Goal: Navigation & Orientation: Find specific page/section

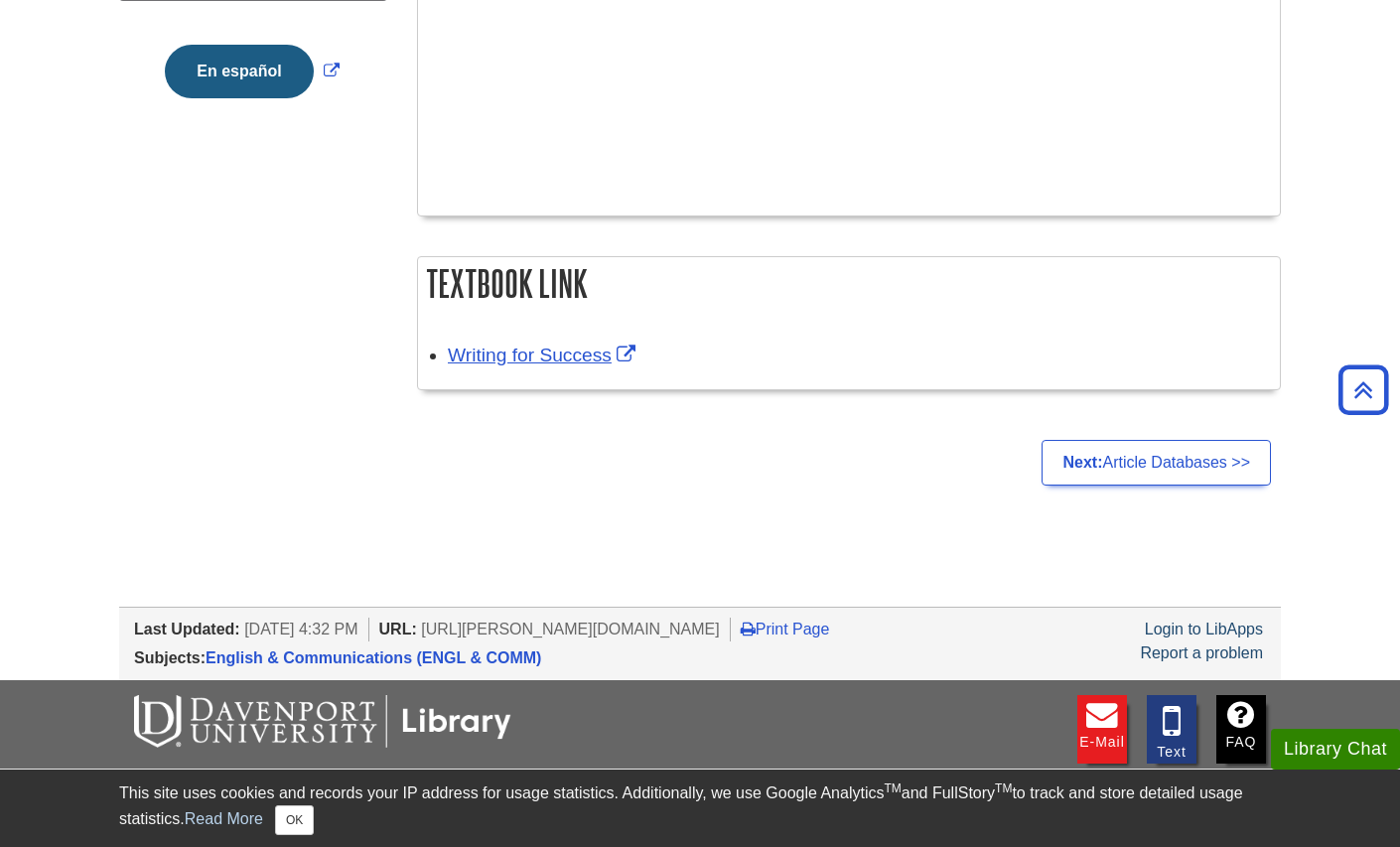
scroll to position [694, 0]
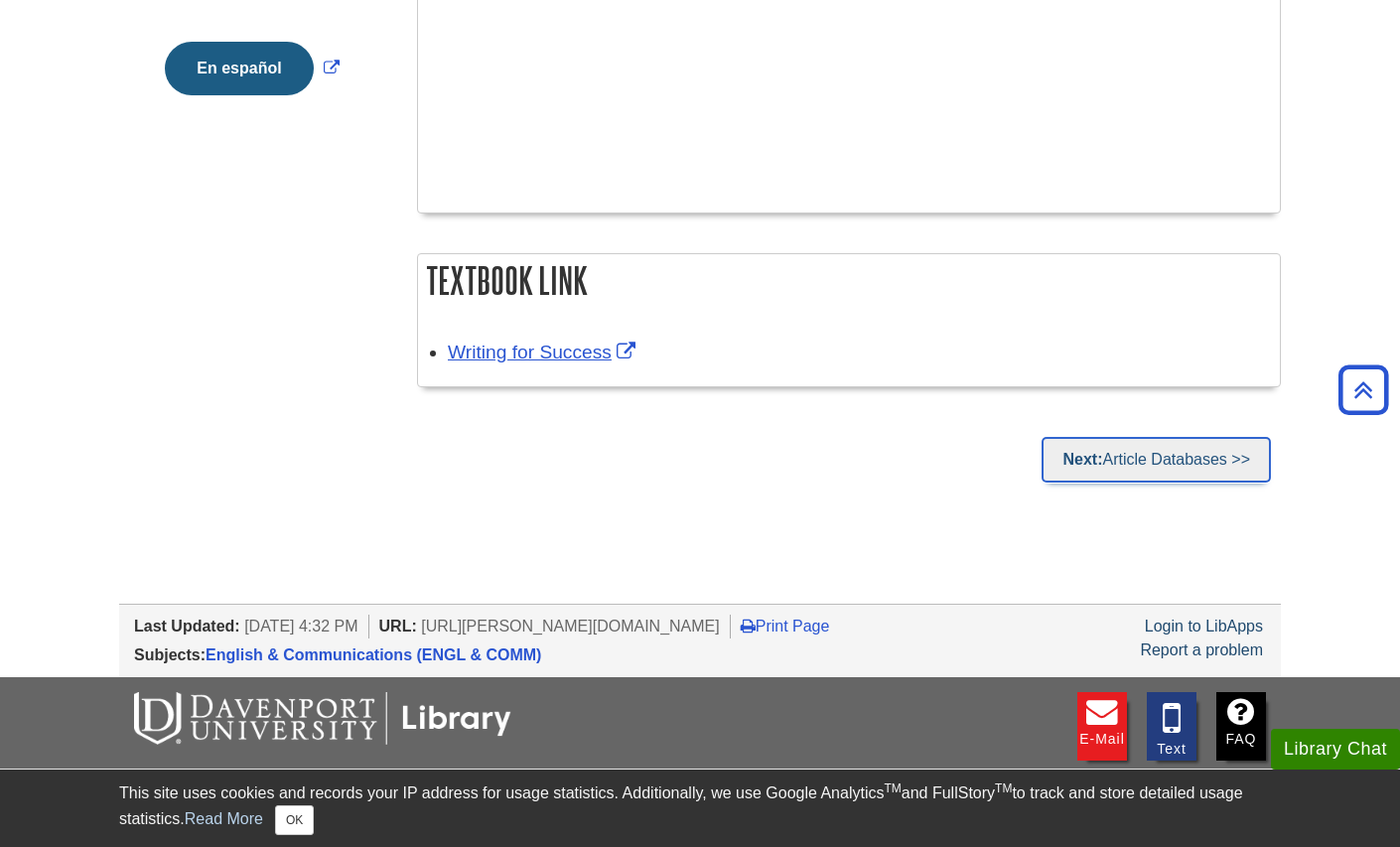
click at [1225, 461] on link "Next: Article Databases >>" at bounding box center [1157, 460] width 229 height 46
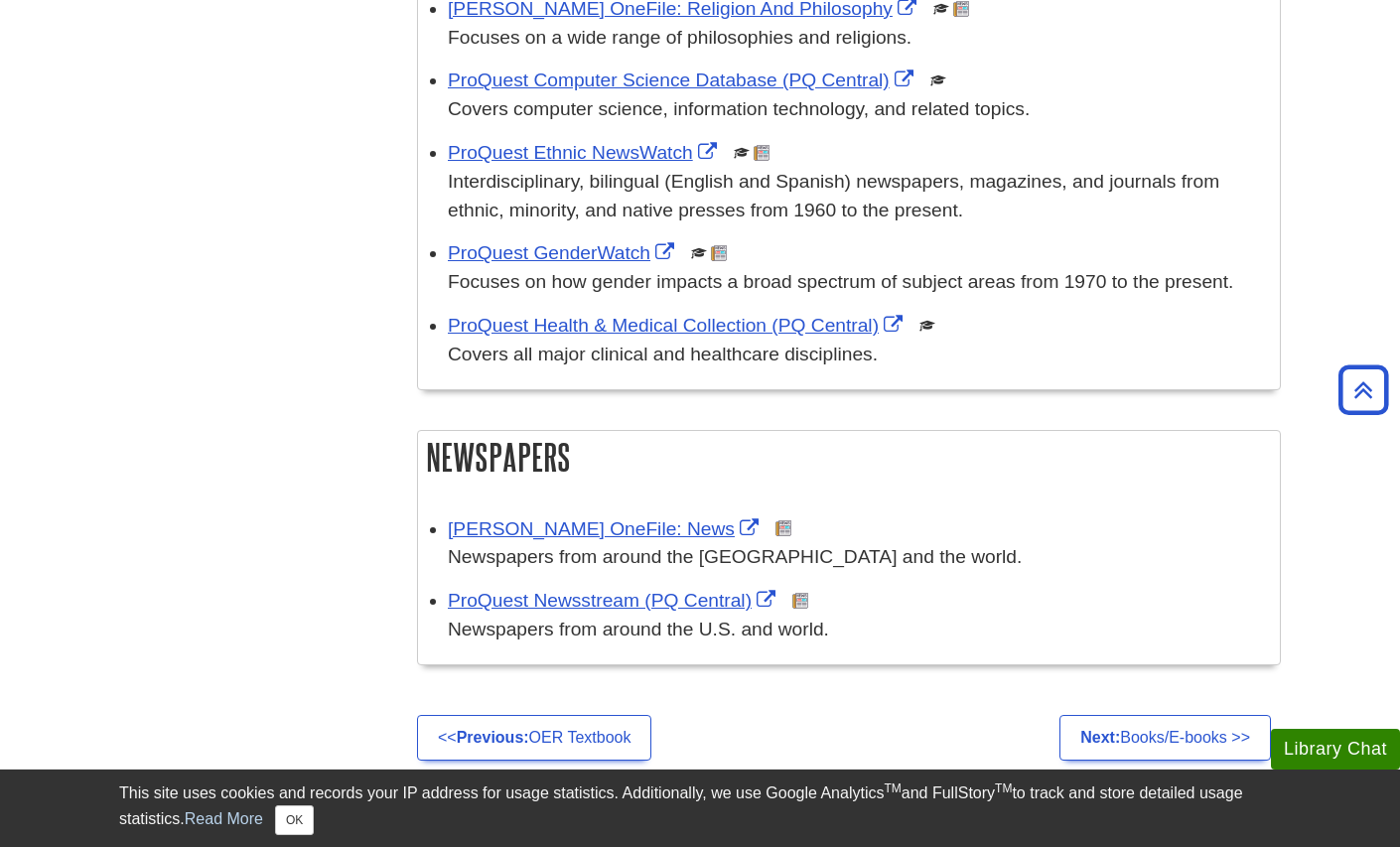
scroll to position [1082, 0]
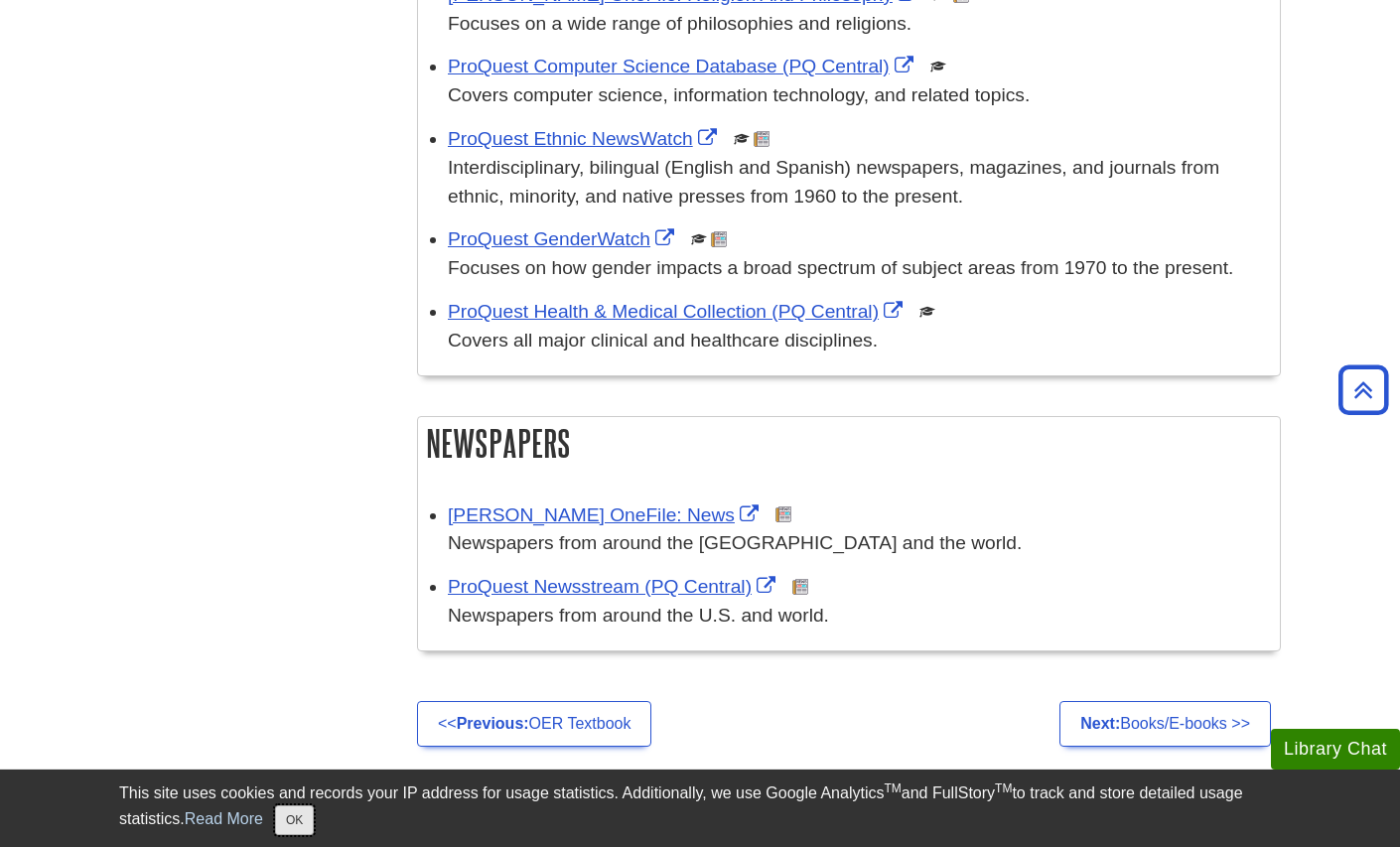
click at [289, 833] on button "OK" at bounding box center [294, 821] width 39 height 30
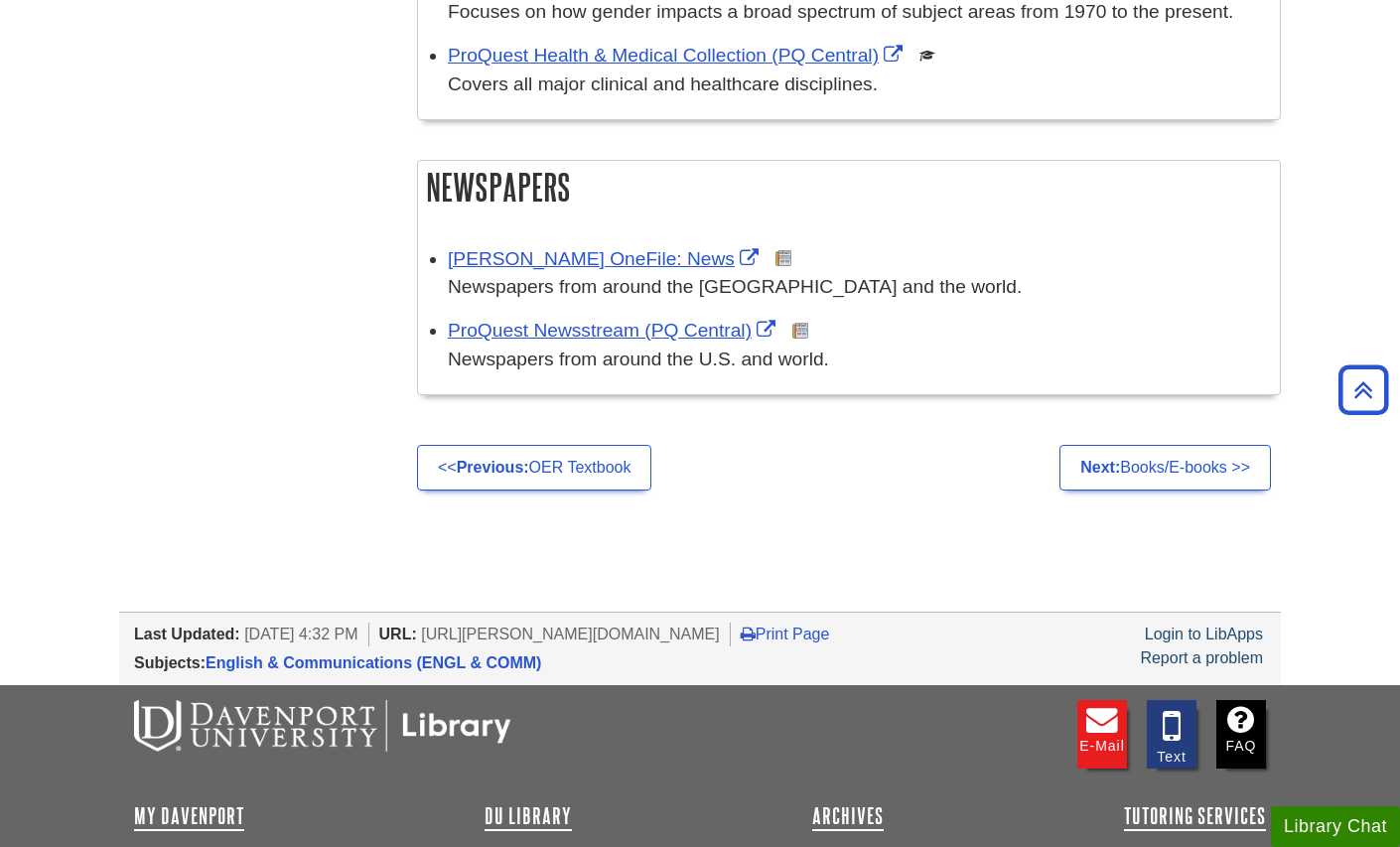
scroll to position [1335, 0]
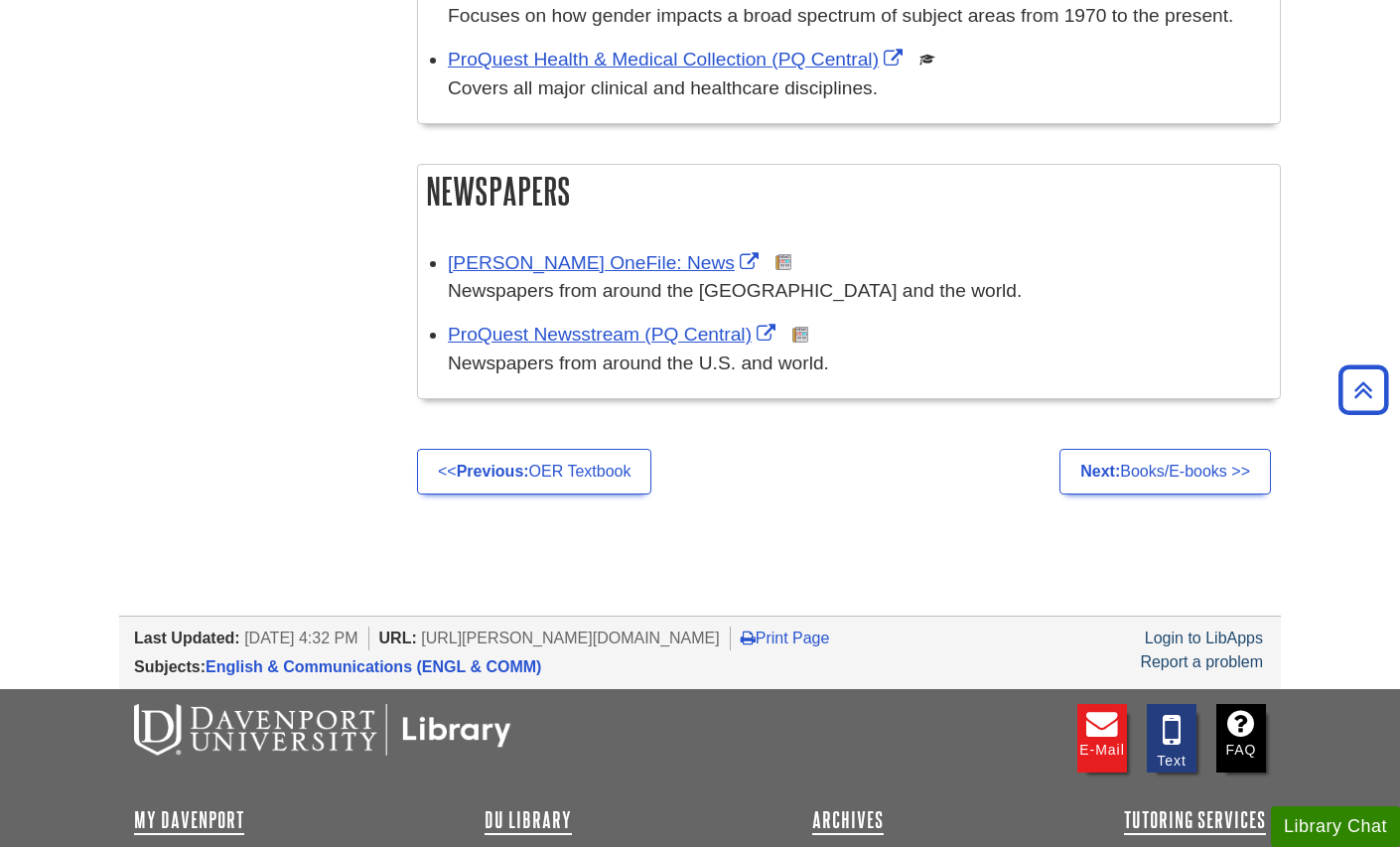
click at [1004, 464] on ul "<< Previous: OER Textbook Next: Books/E-books >>" at bounding box center [849, 472] width 864 height 46
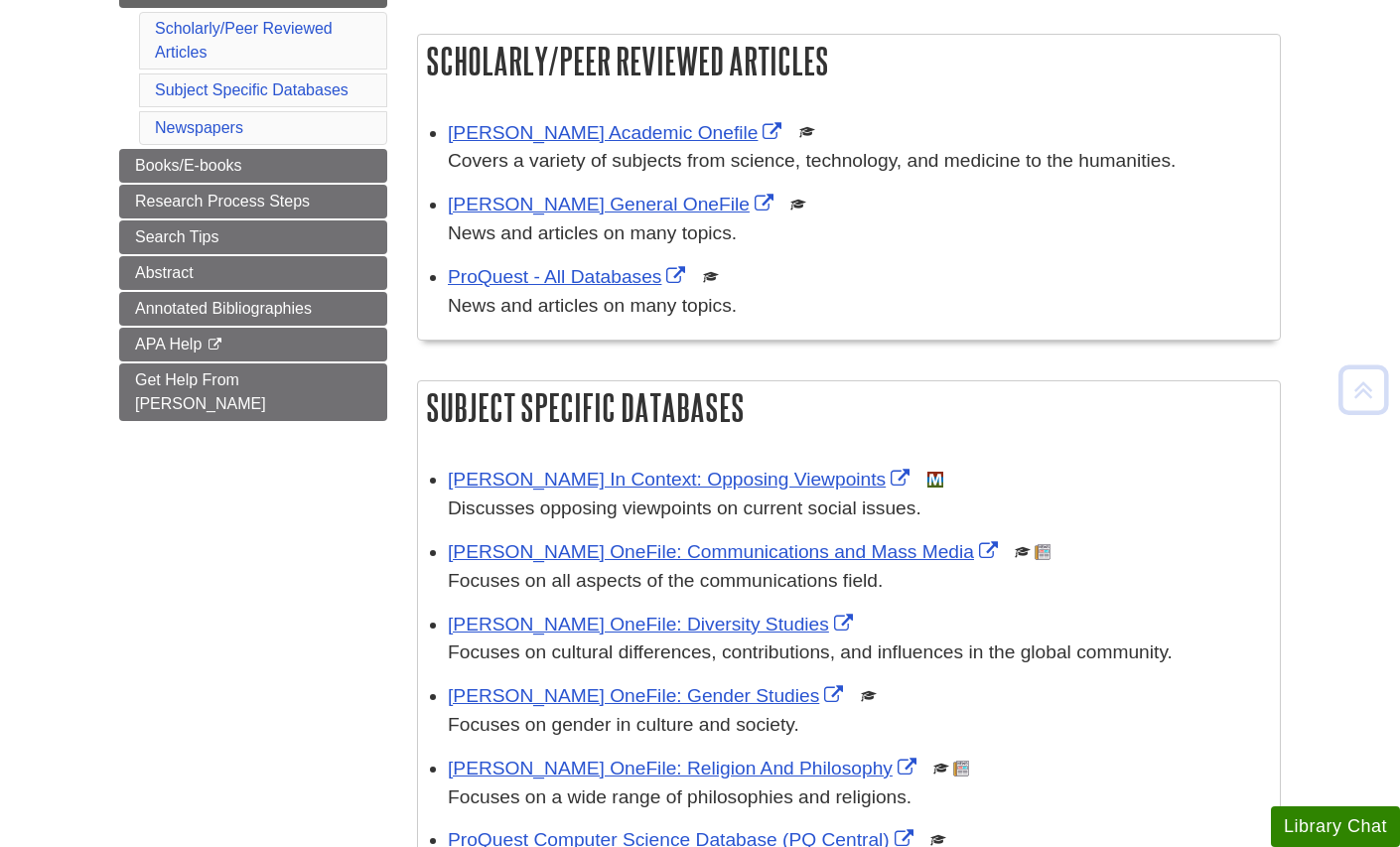
scroll to position [316, 0]
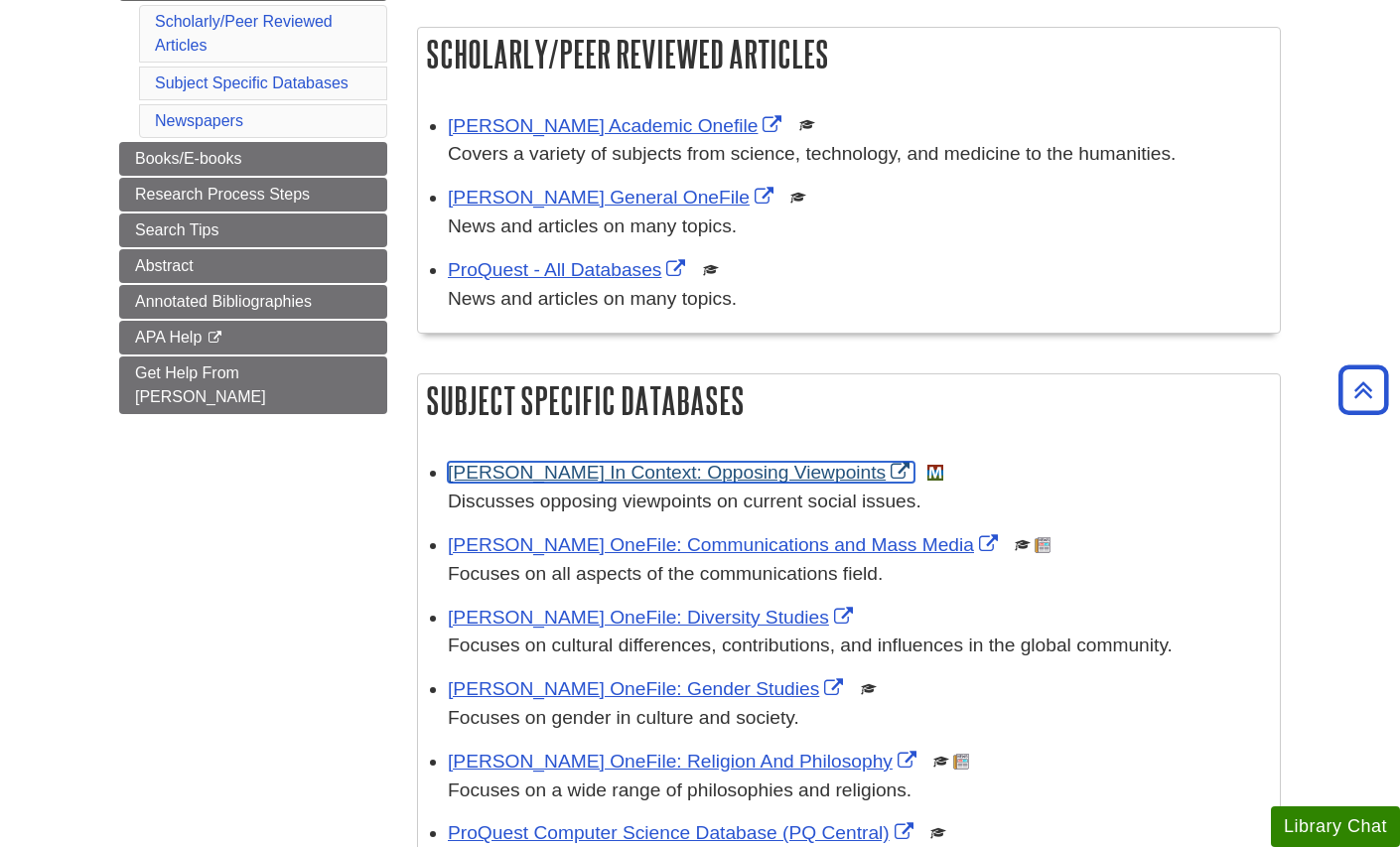
click at [720, 474] on link "[PERSON_NAME] In Context: Opposing Viewpoints" at bounding box center [681, 472] width 467 height 21
